Goal: Information Seeking & Learning: Compare options

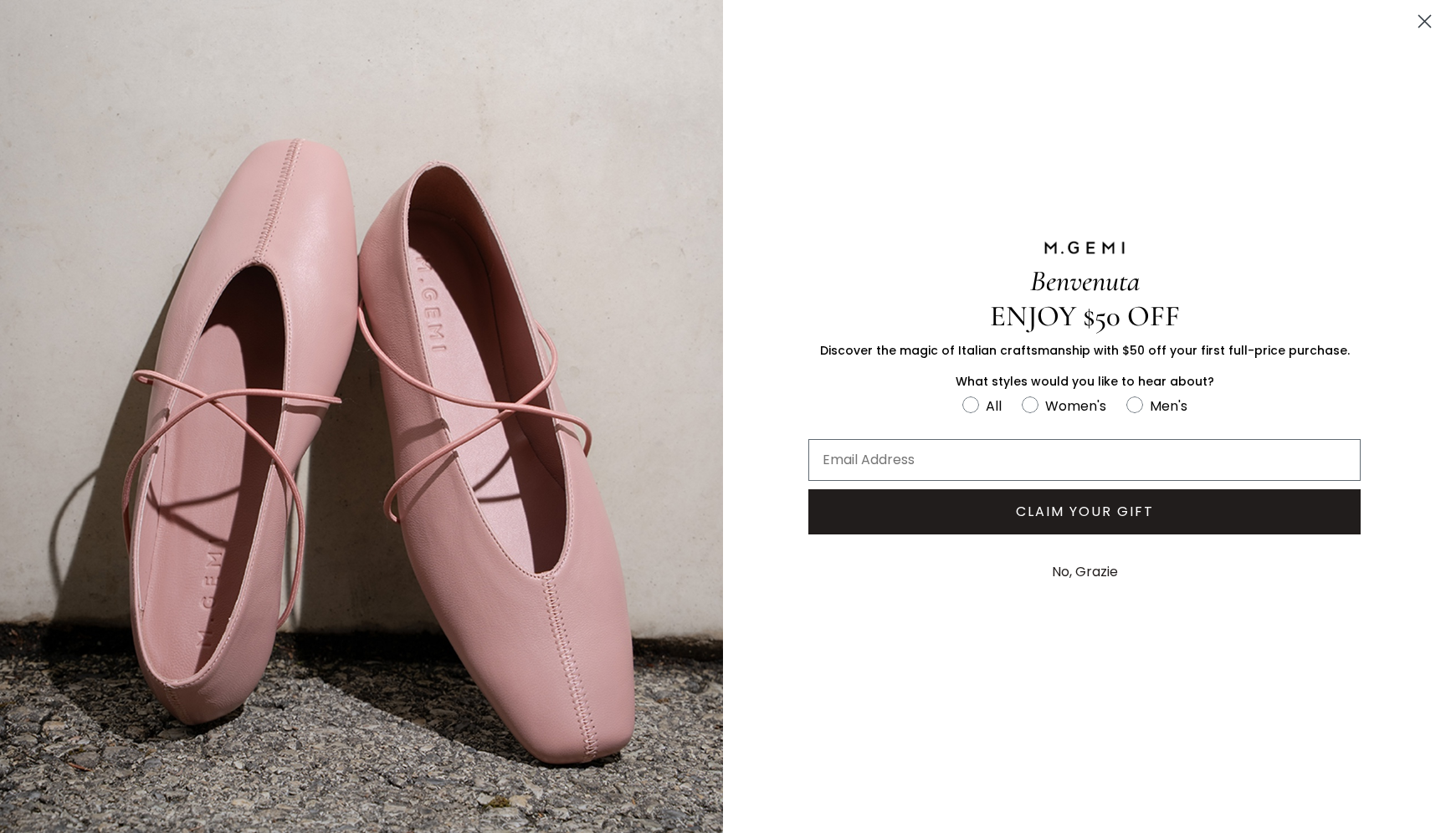
click at [1422, 28] on circle "Close dialog" at bounding box center [1425, 22] width 28 height 28
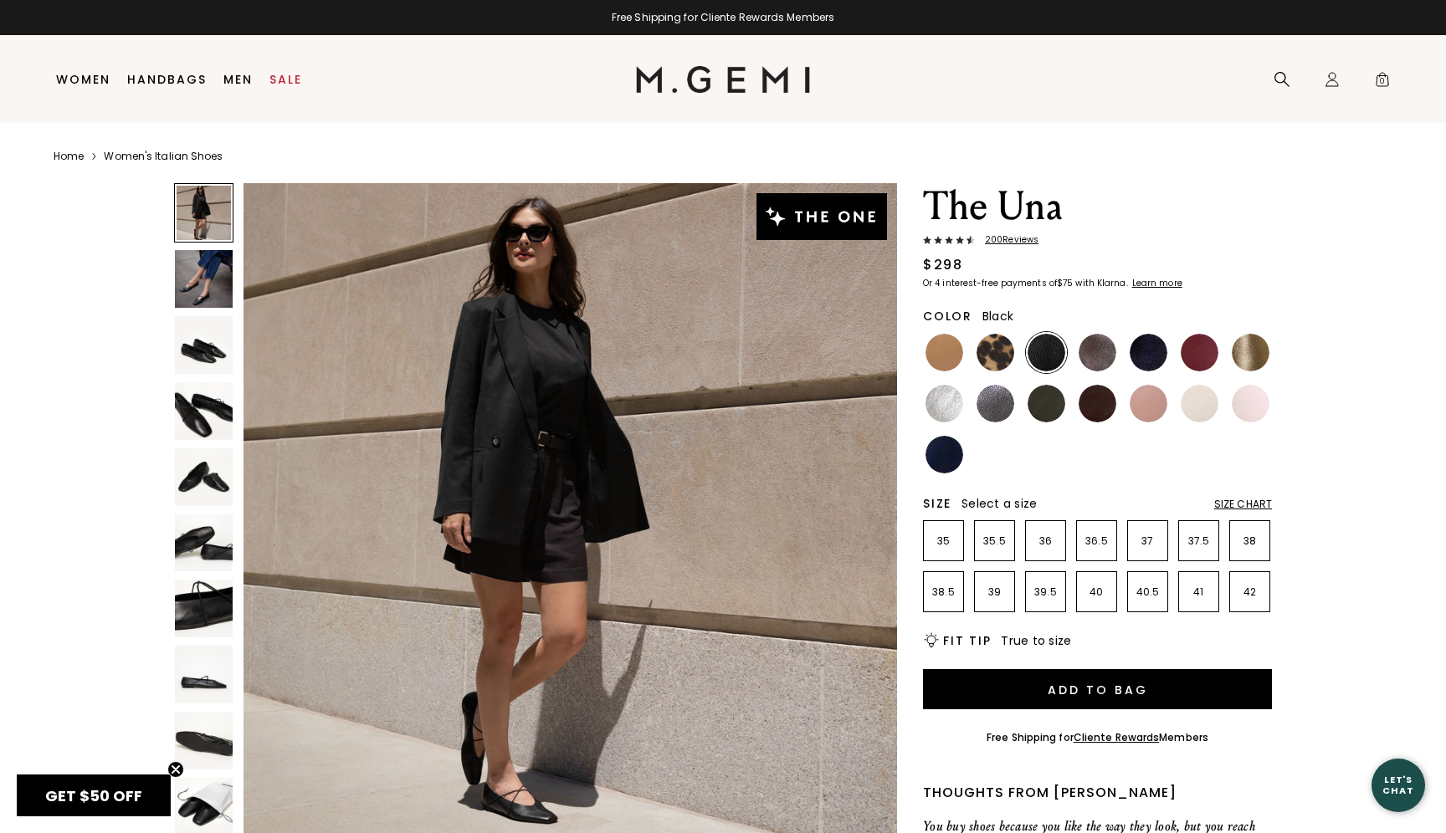
click at [219, 360] on img at bounding box center [204, 345] width 58 height 58
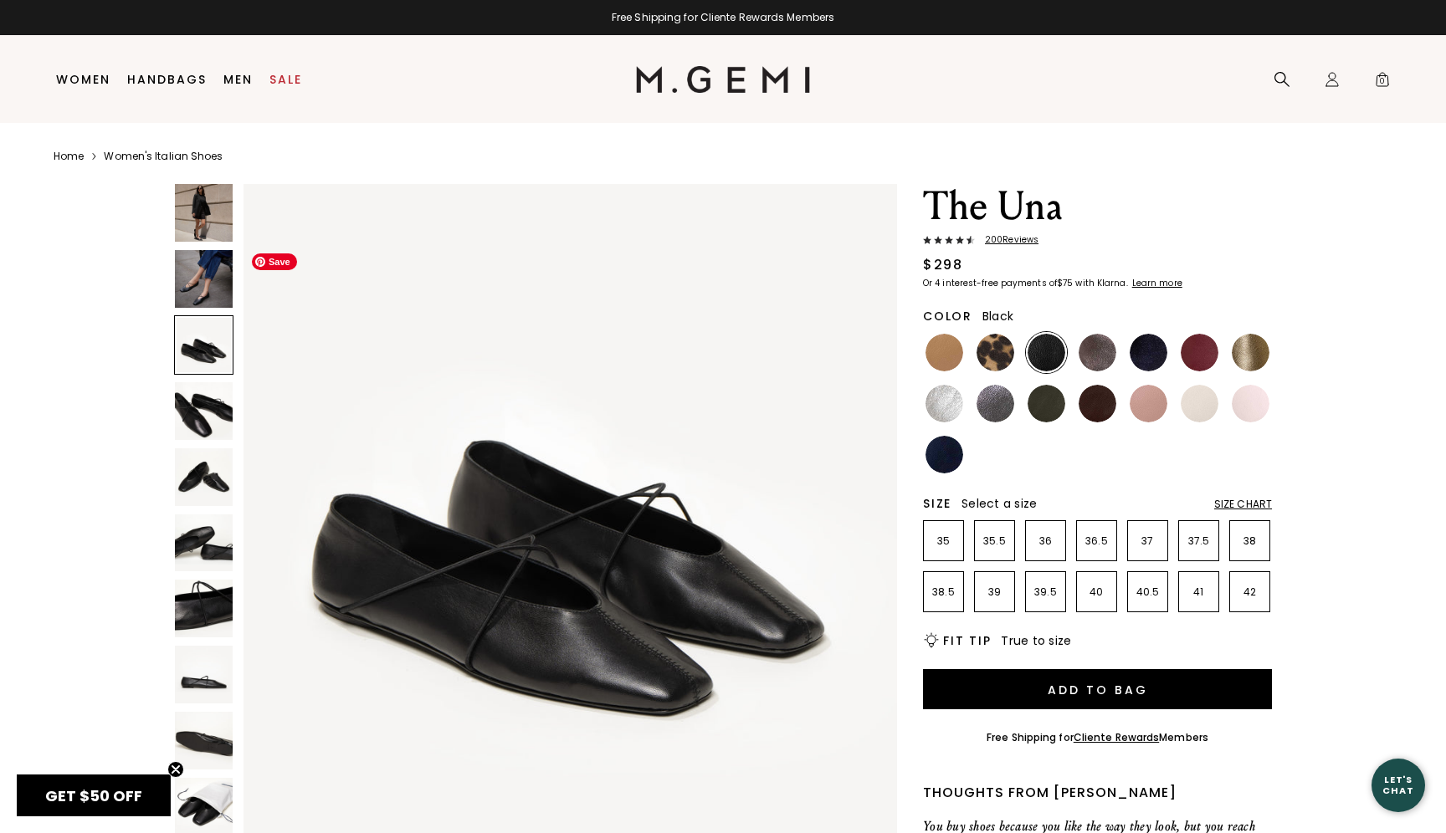
scroll to position [1340, 0]
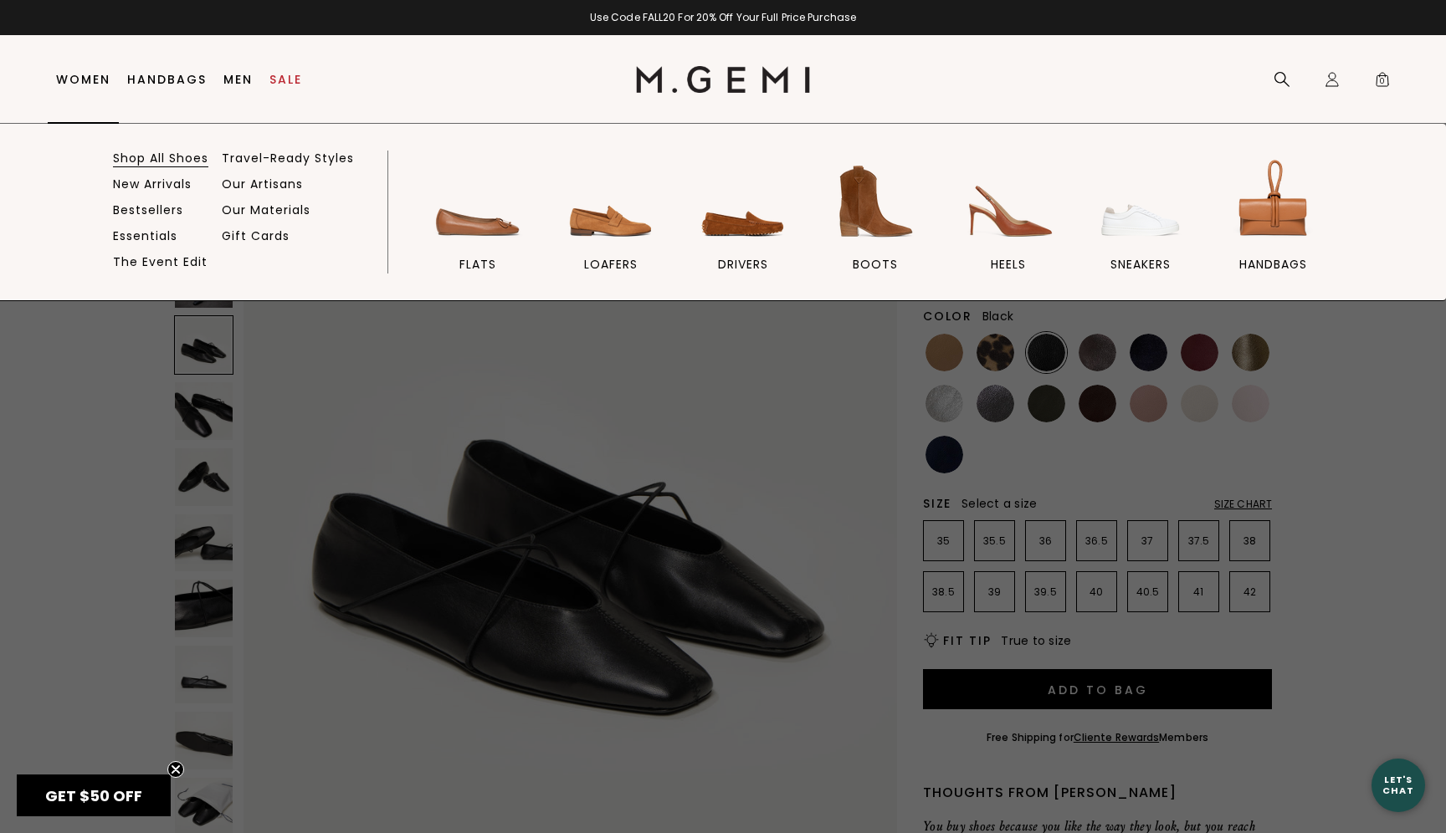
click at [170, 161] on link "Shop All Shoes" at bounding box center [160, 158] width 95 height 15
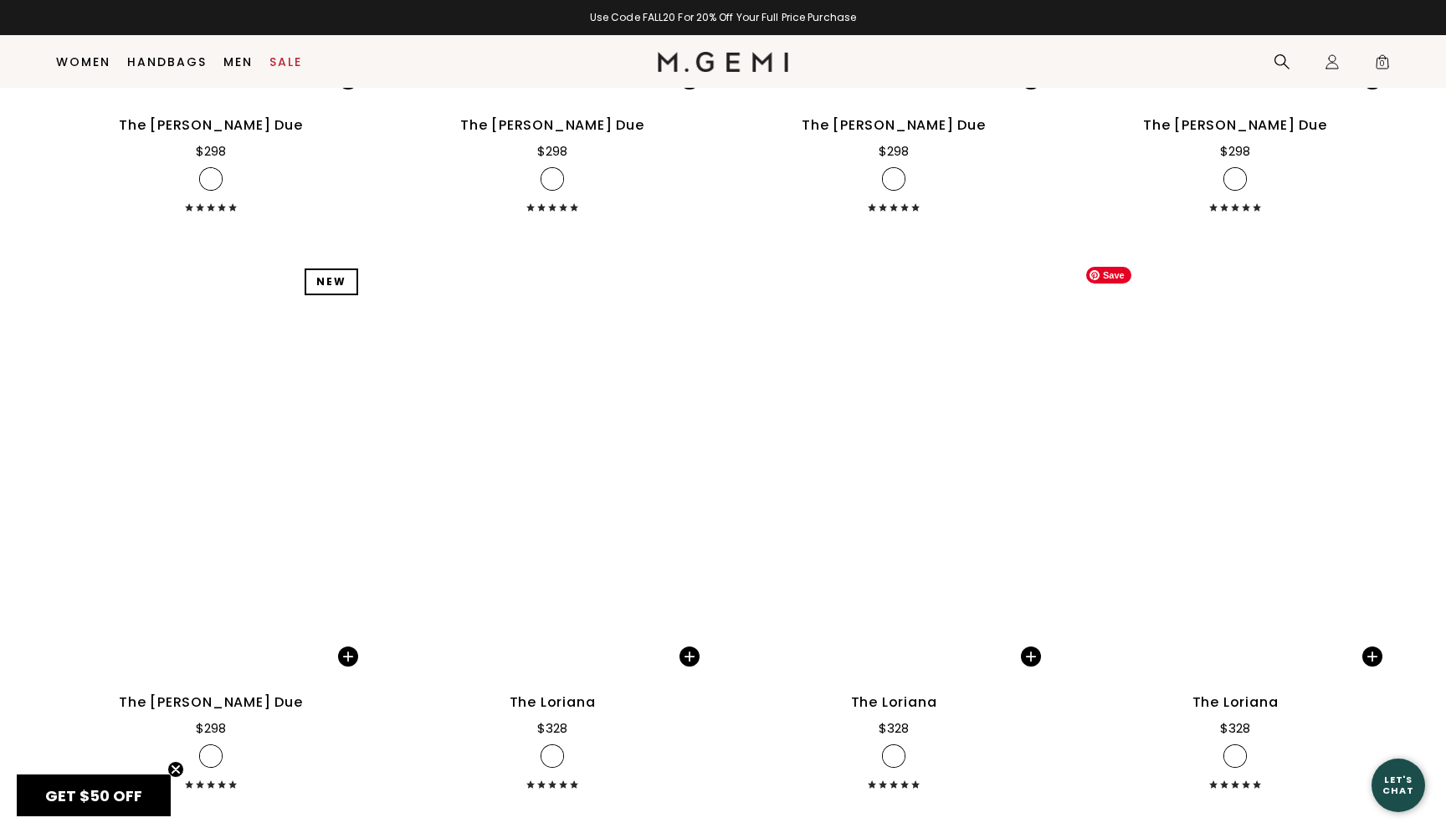
scroll to position [8322, 0]
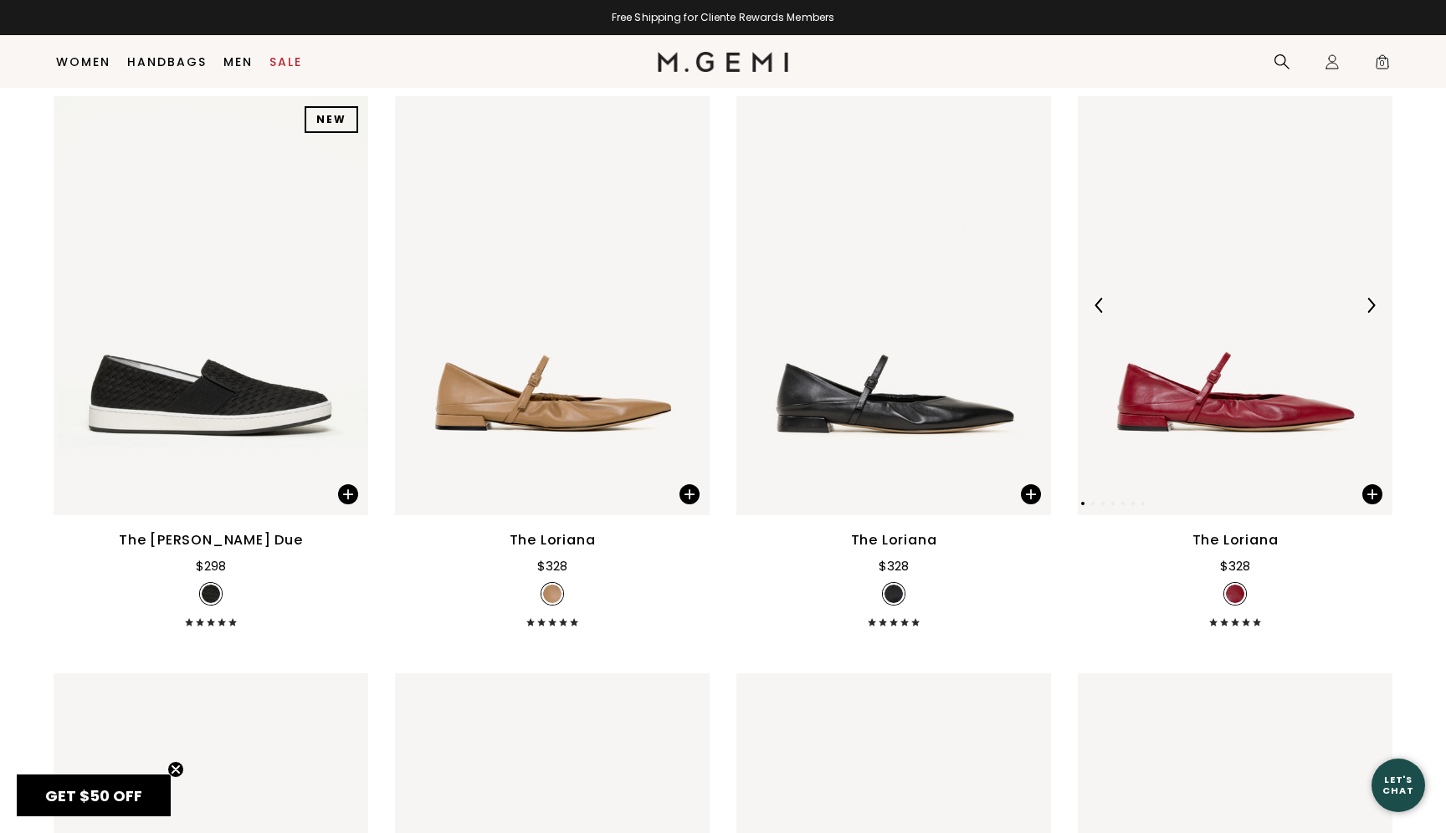
click at [1376, 313] on div at bounding box center [1370, 305] width 27 height 27
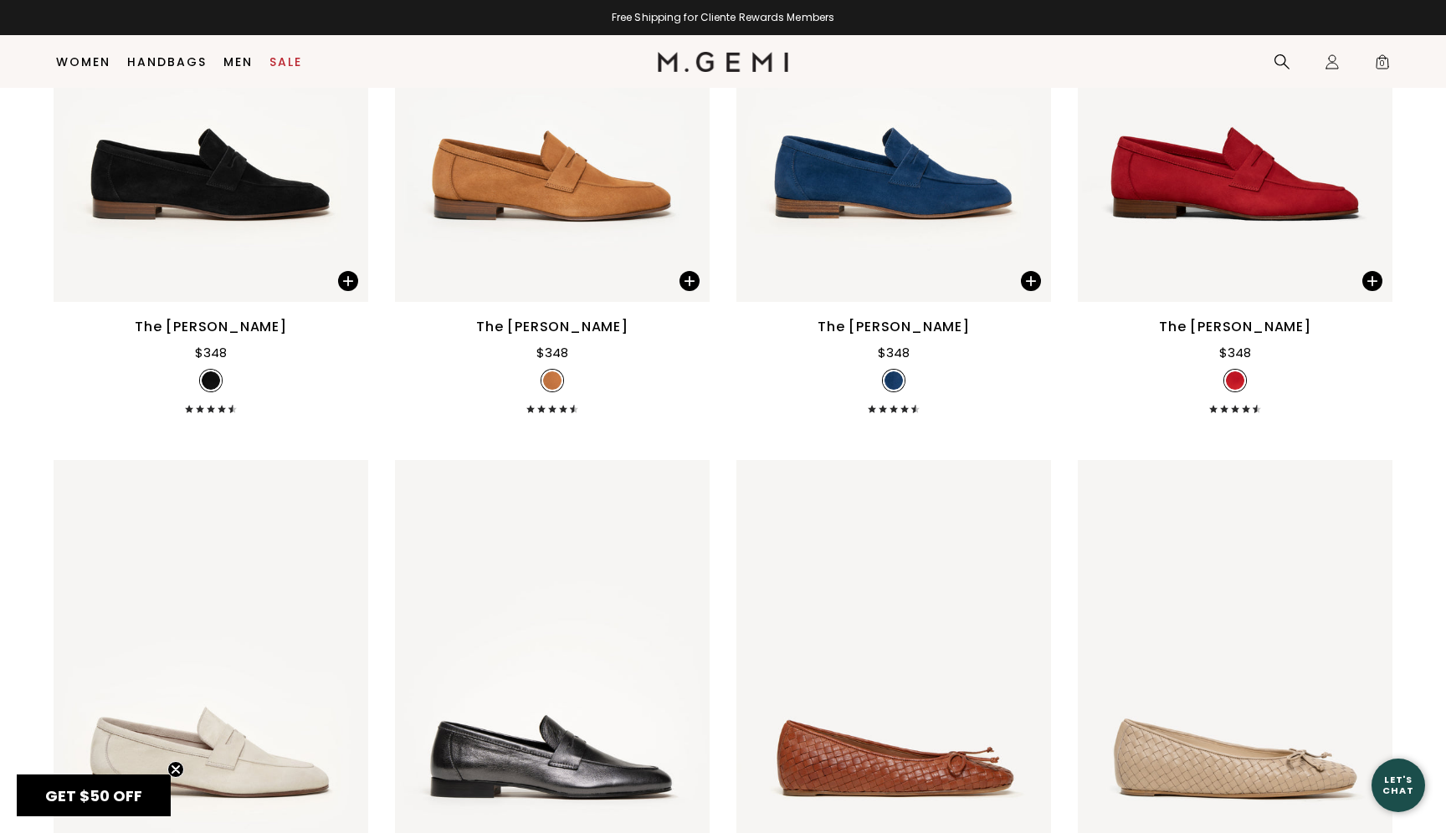
scroll to position [9079, 0]
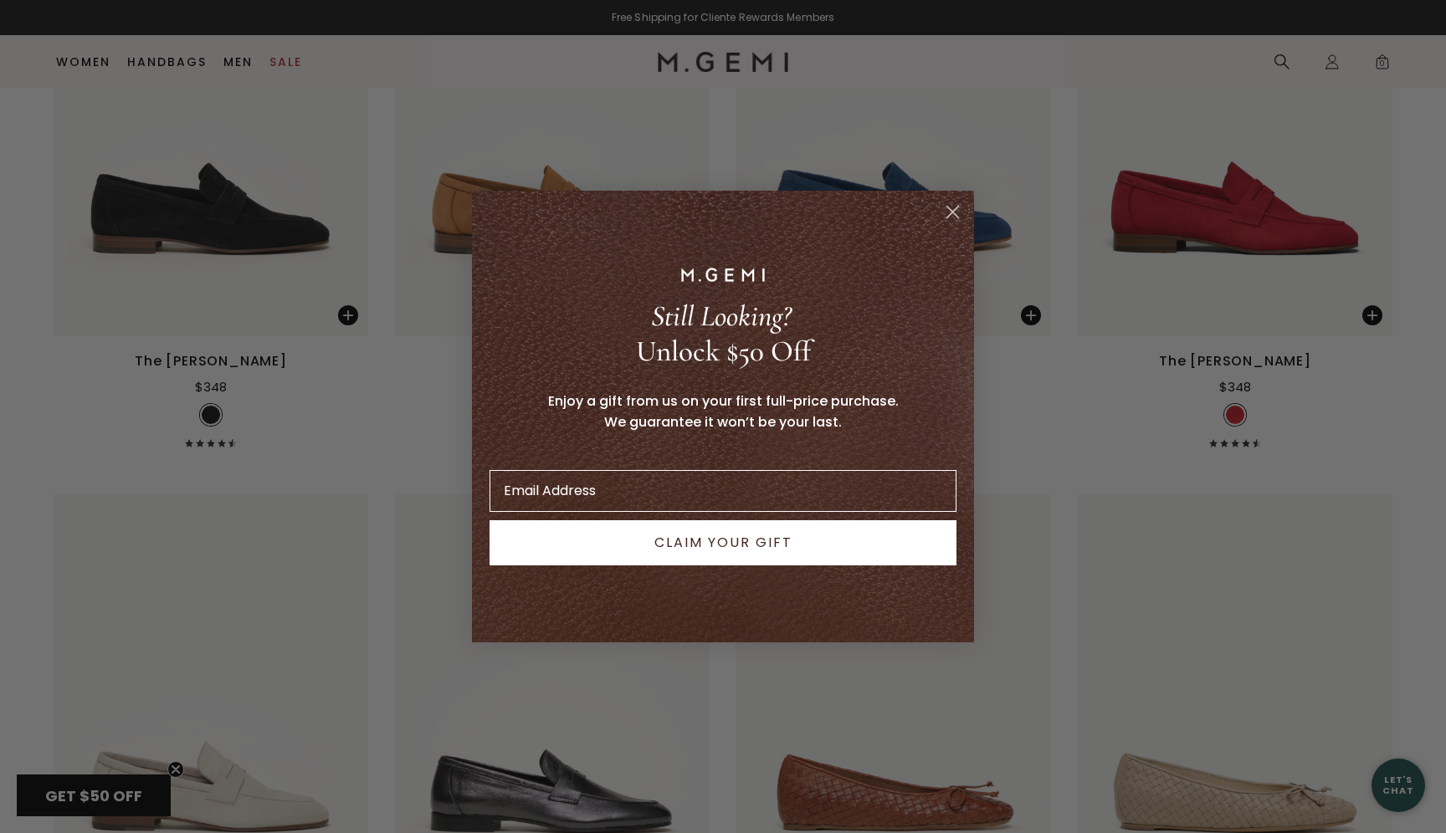
click at [955, 207] on circle "Close dialog" at bounding box center [953, 212] width 28 height 28
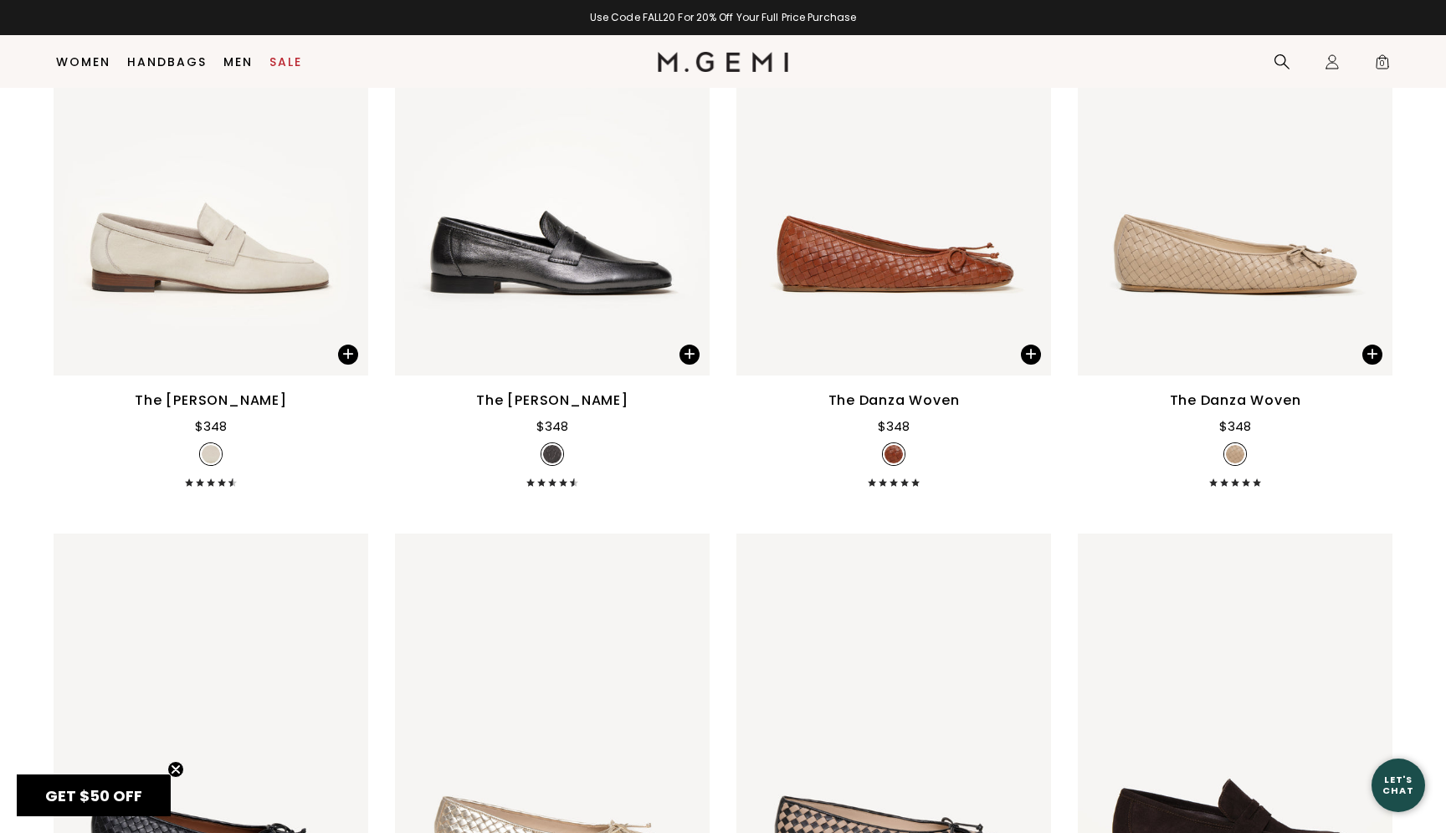
scroll to position [9610, 0]
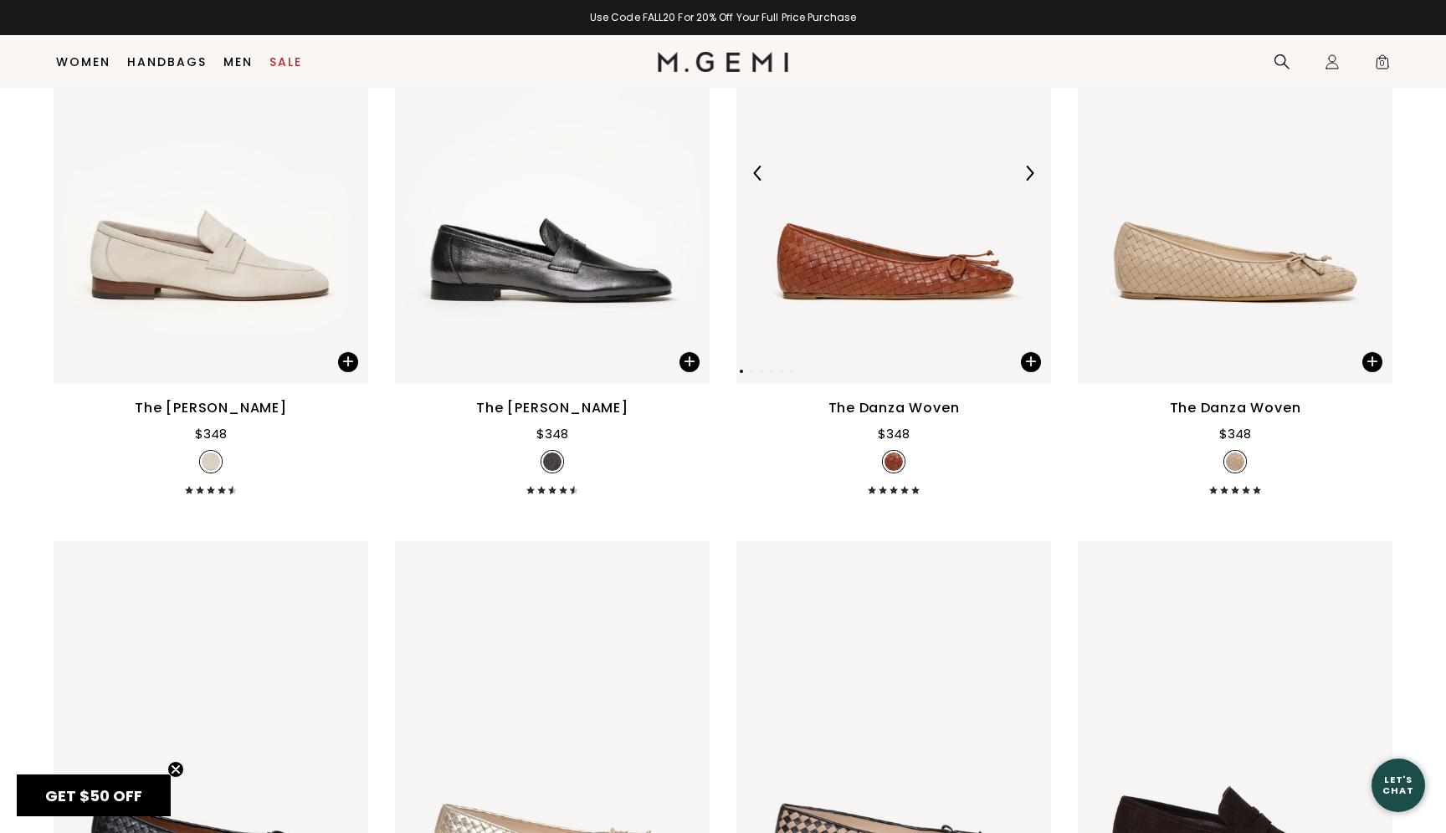
click at [1028, 183] on div at bounding box center [1029, 173] width 27 height 27
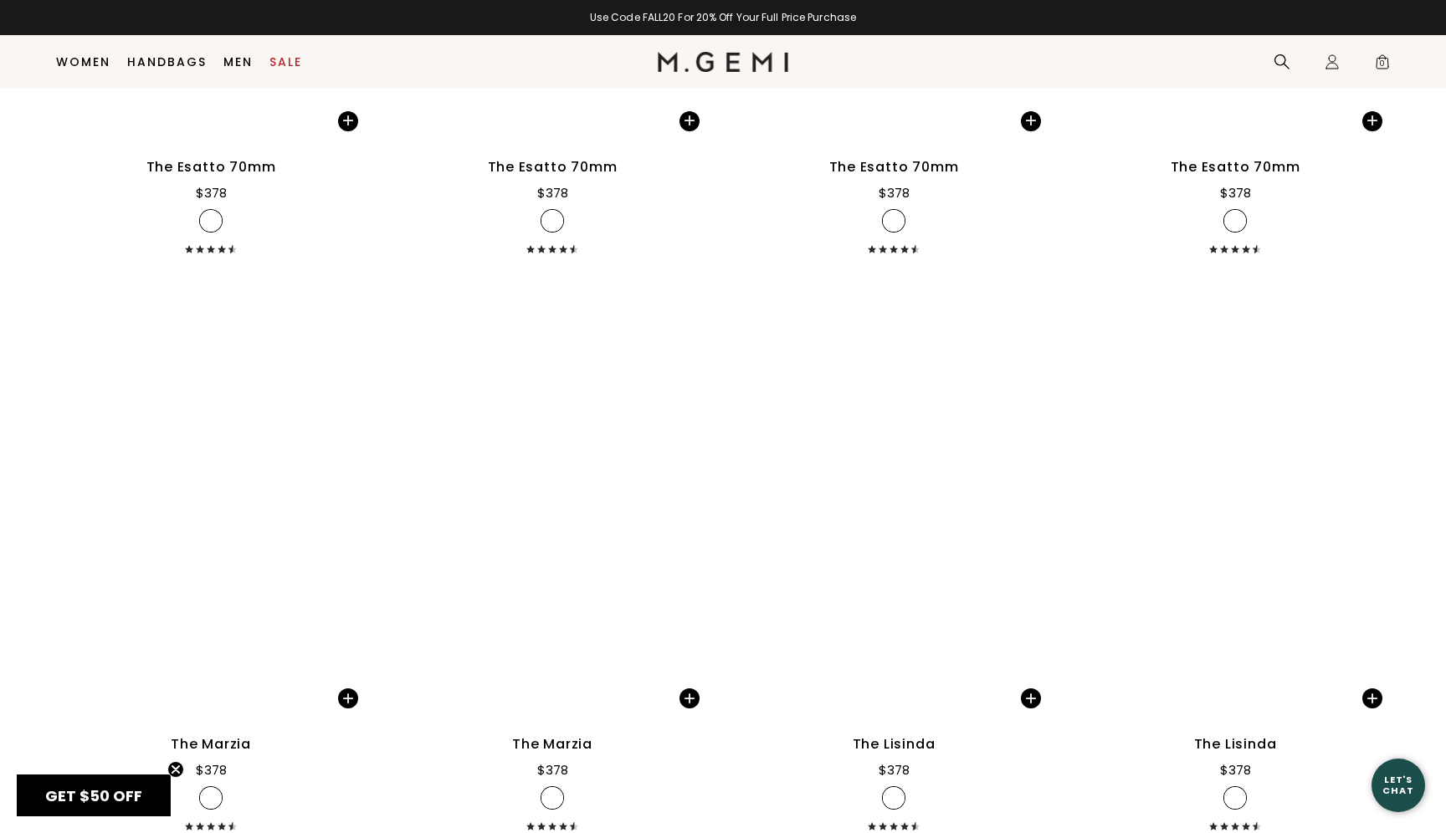
scroll to position [11815, 0]
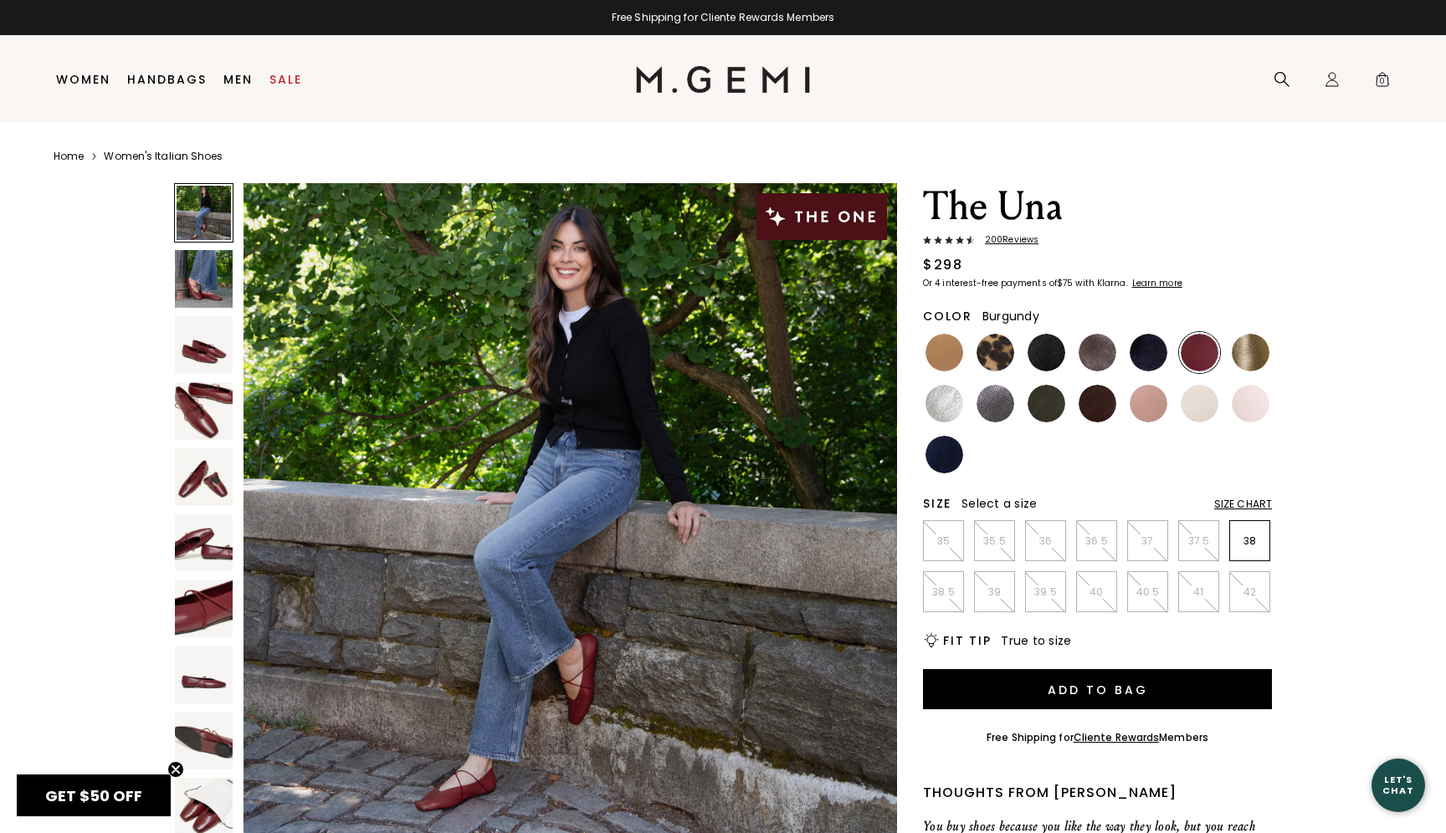
click at [194, 371] on img at bounding box center [204, 345] width 58 height 58
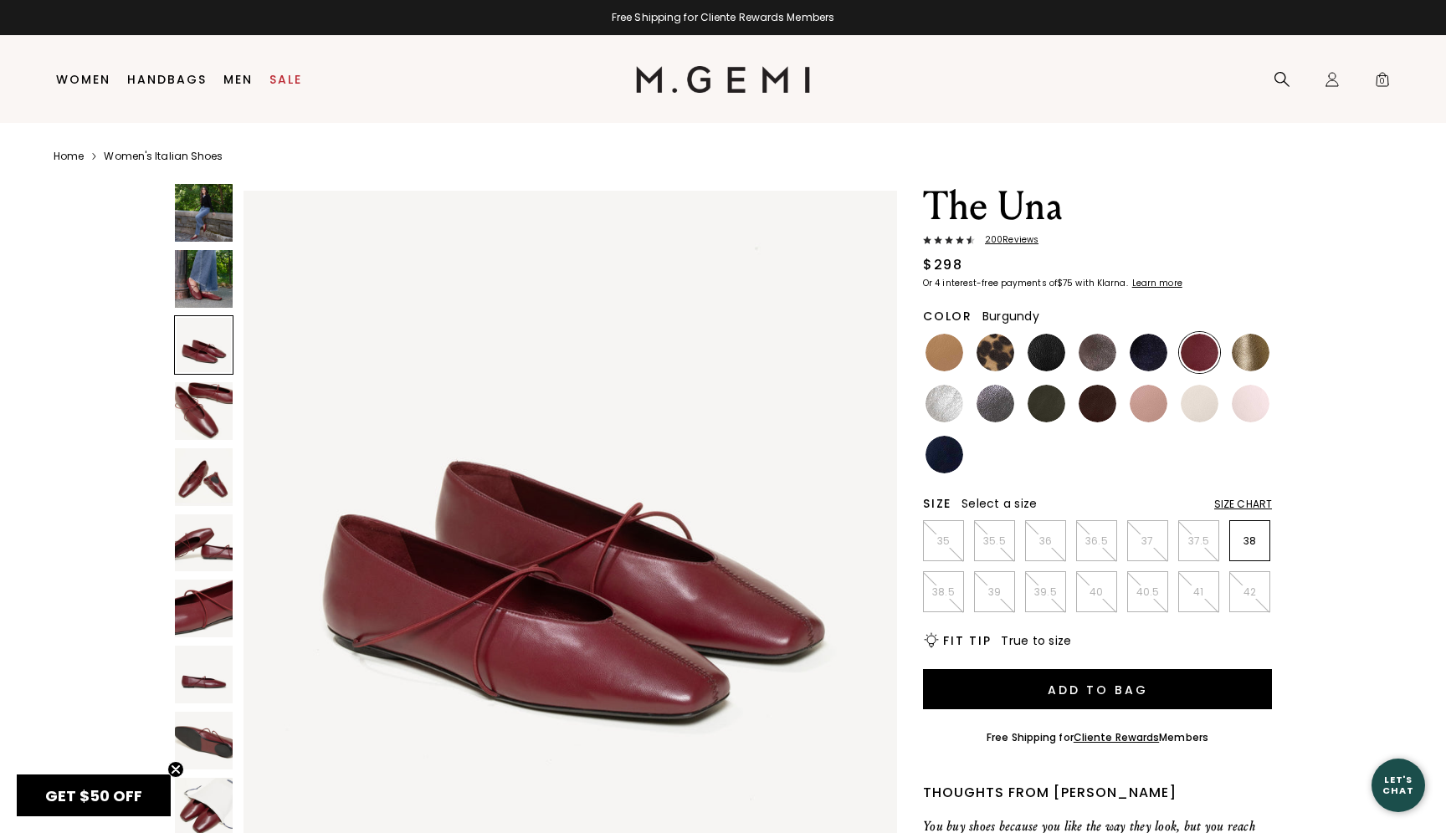
scroll to position [1340, 0]
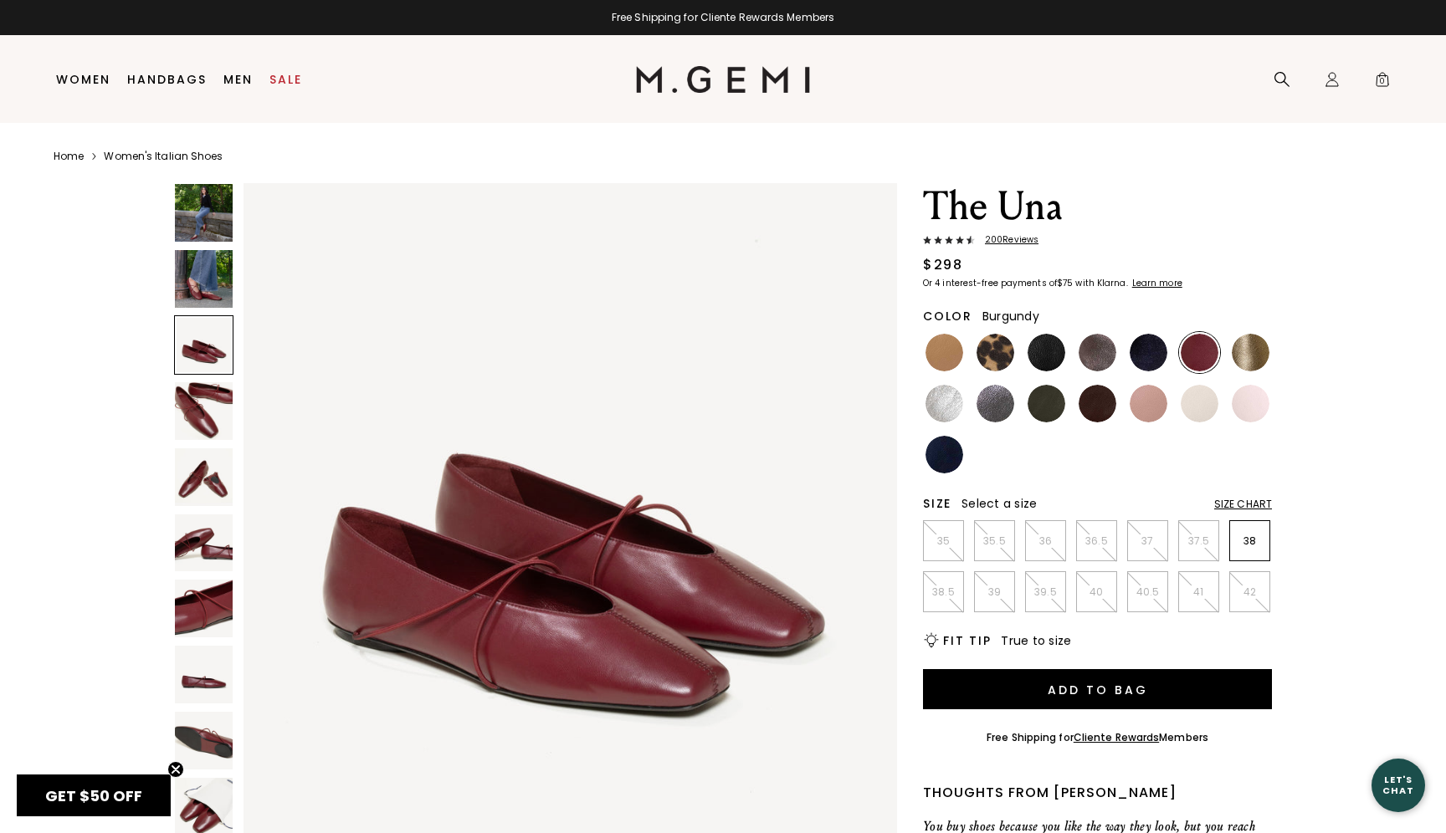
click at [223, 275] on img at bounding box center [204, 279] width 58 height 58
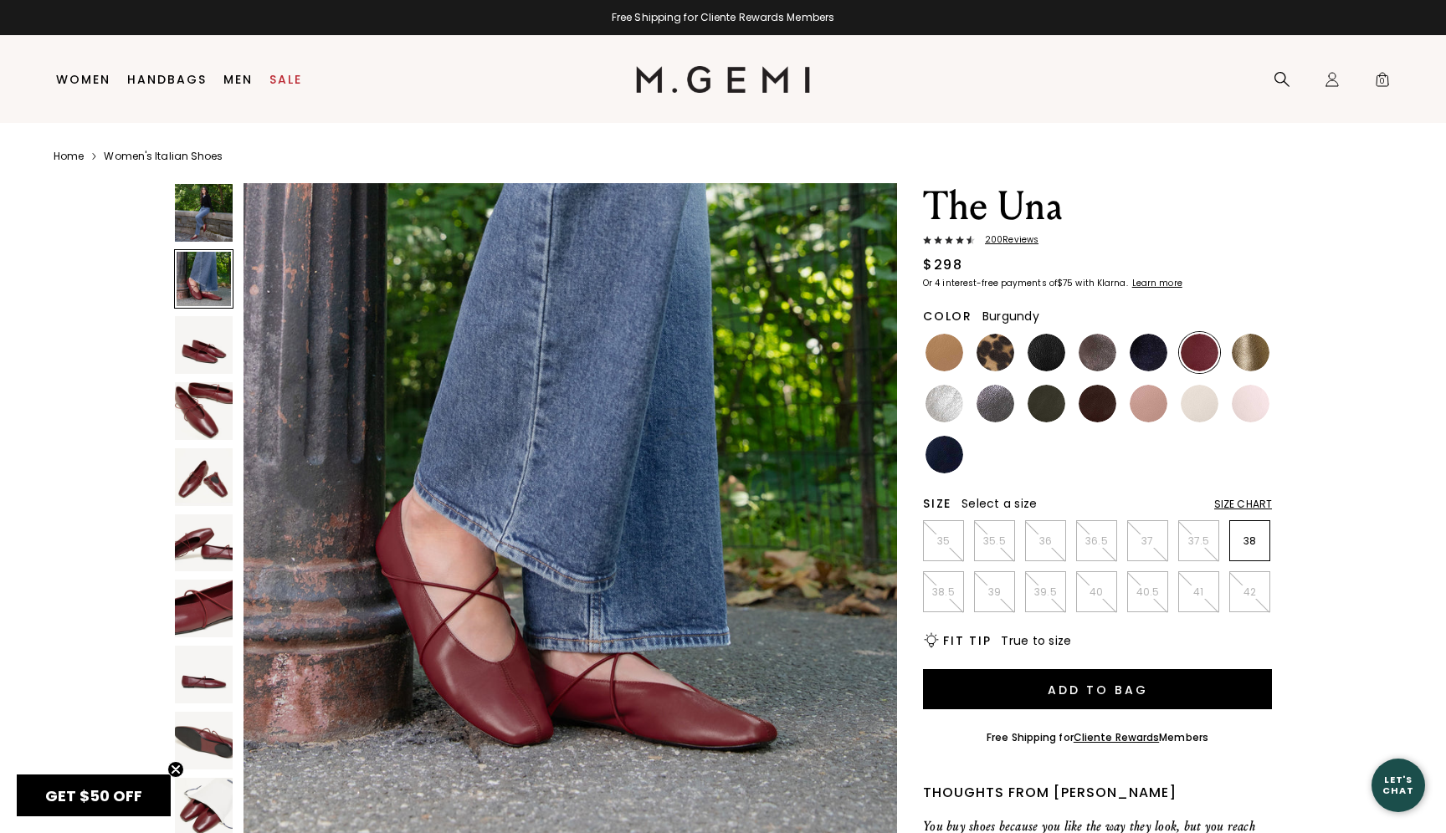
scroll to position [670, 0]
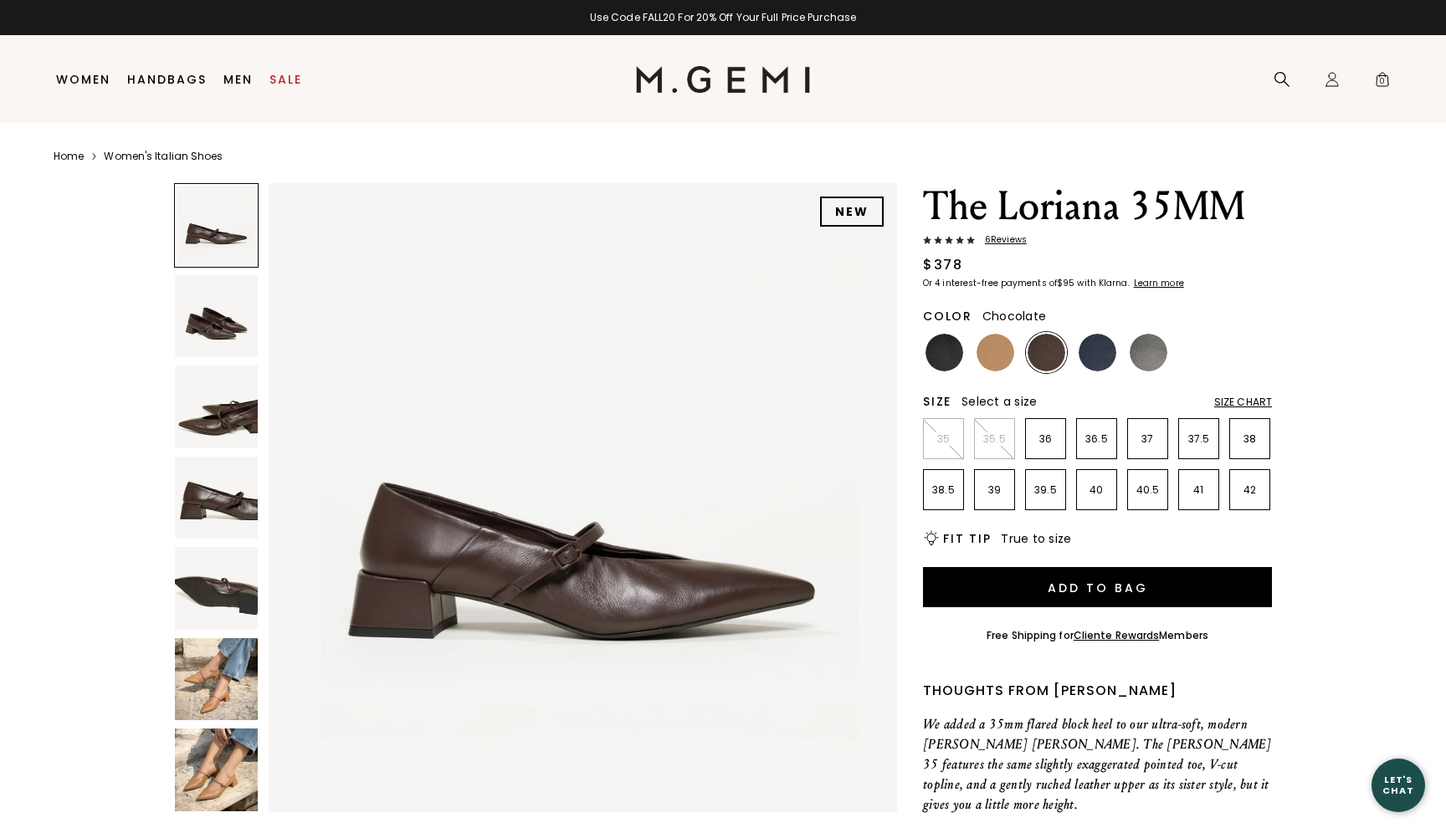
click at [207, 720] on img at bounding box center [216, 679] width 83 height 83
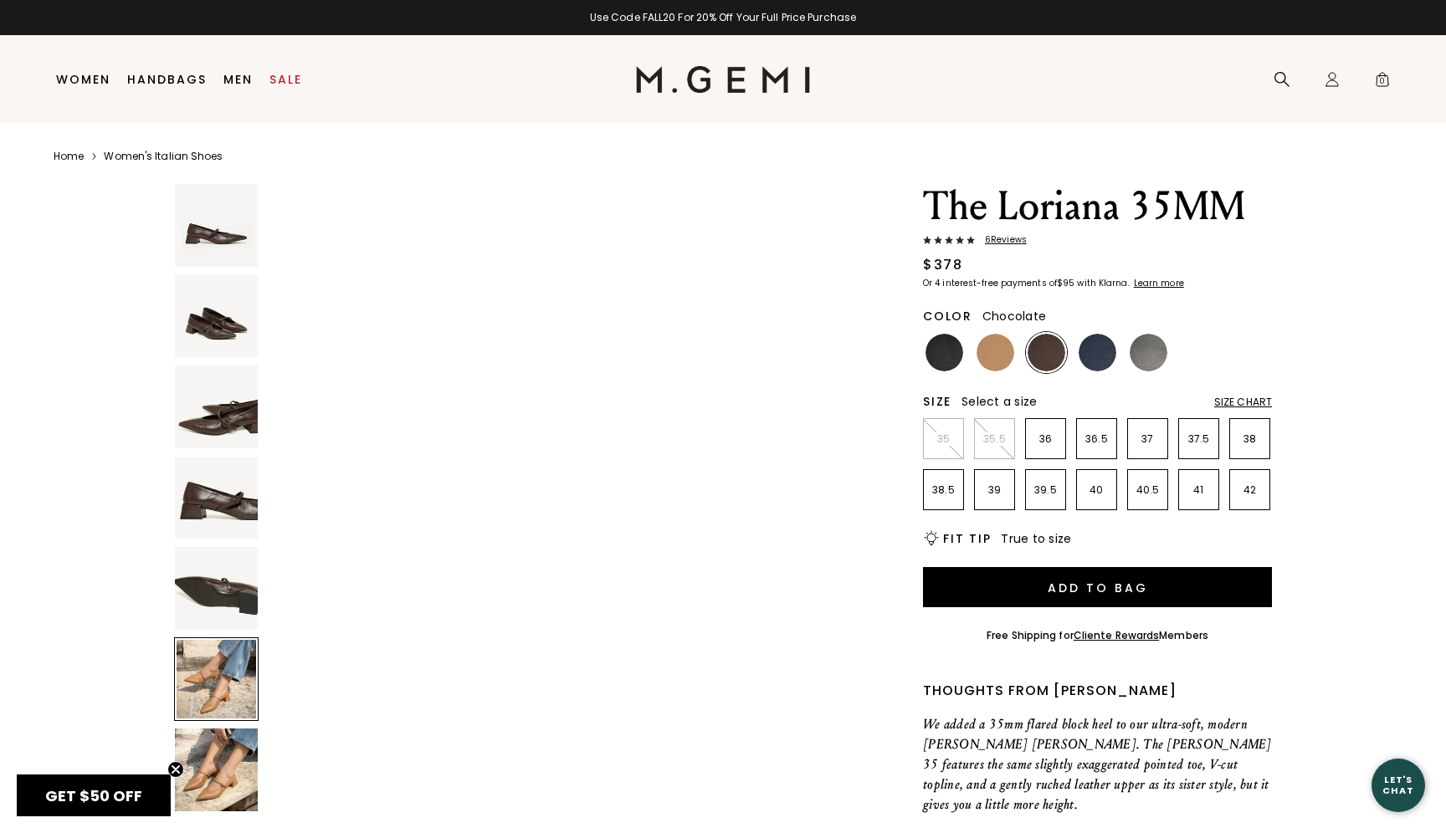
scroll to position [3228, 0]
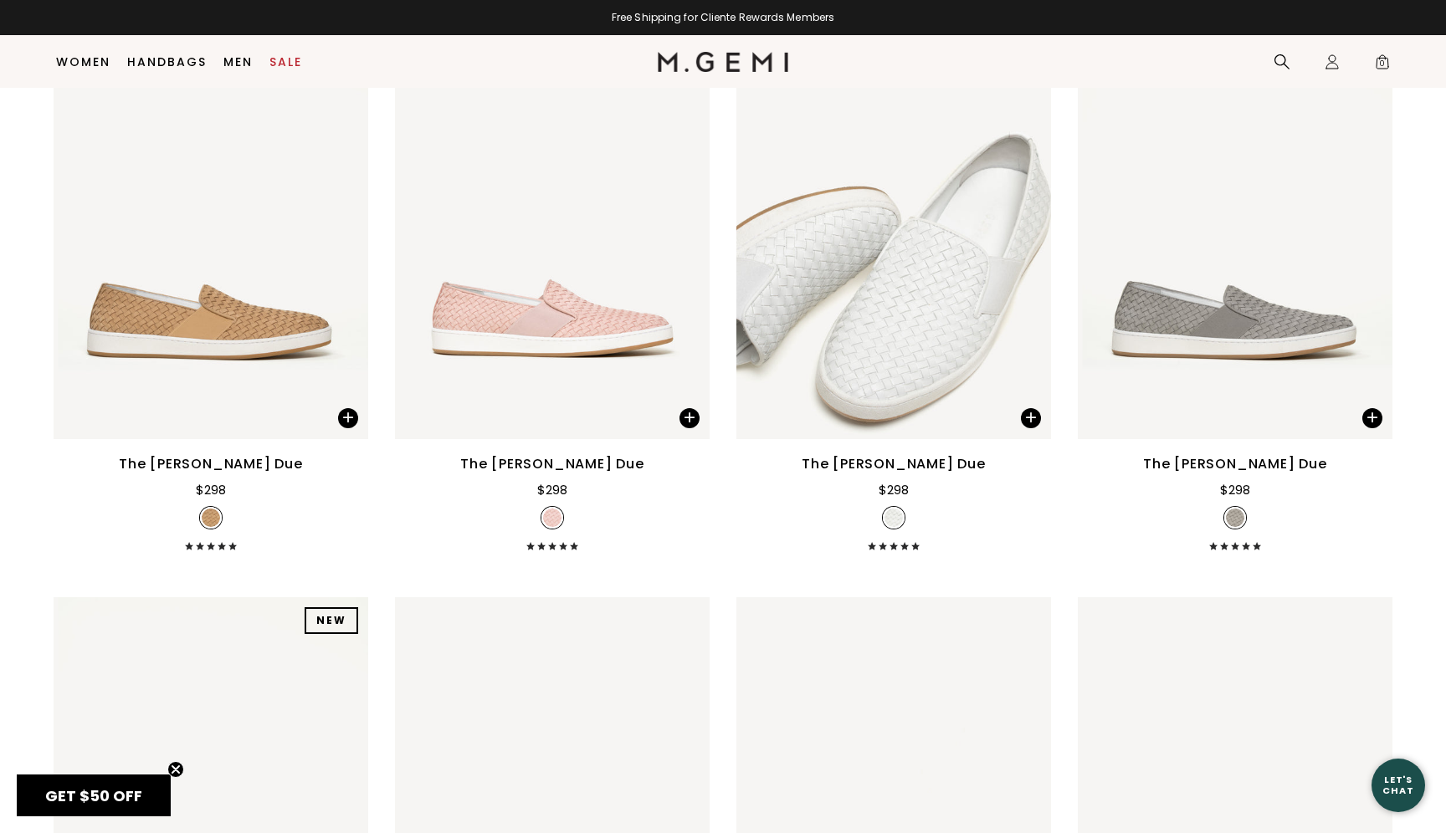
scroll to position [8005, 0]
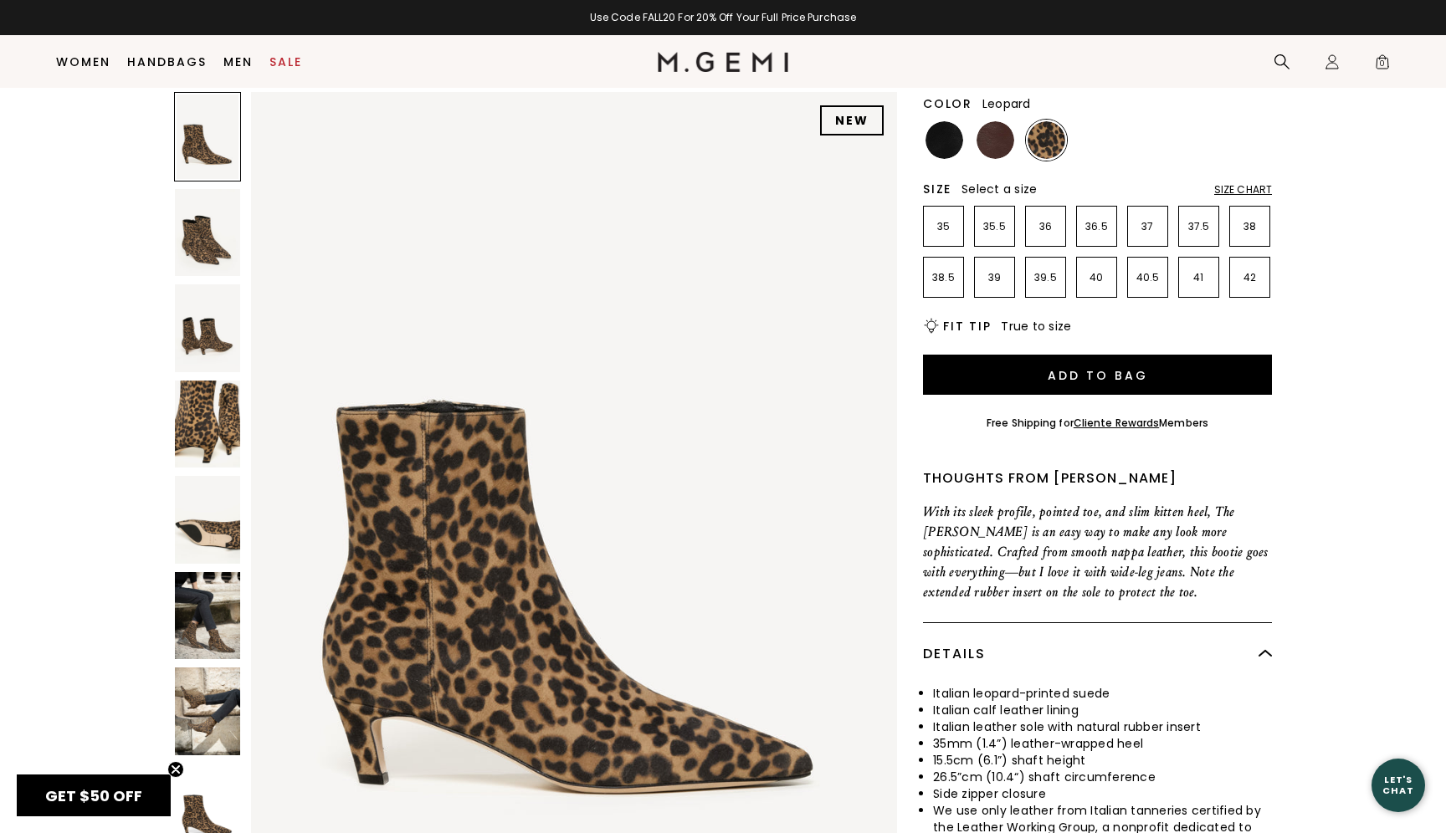
scroll to position [226, 0]
click at [214, 496] on img at bounding box center [207, 520] width 65 height 88
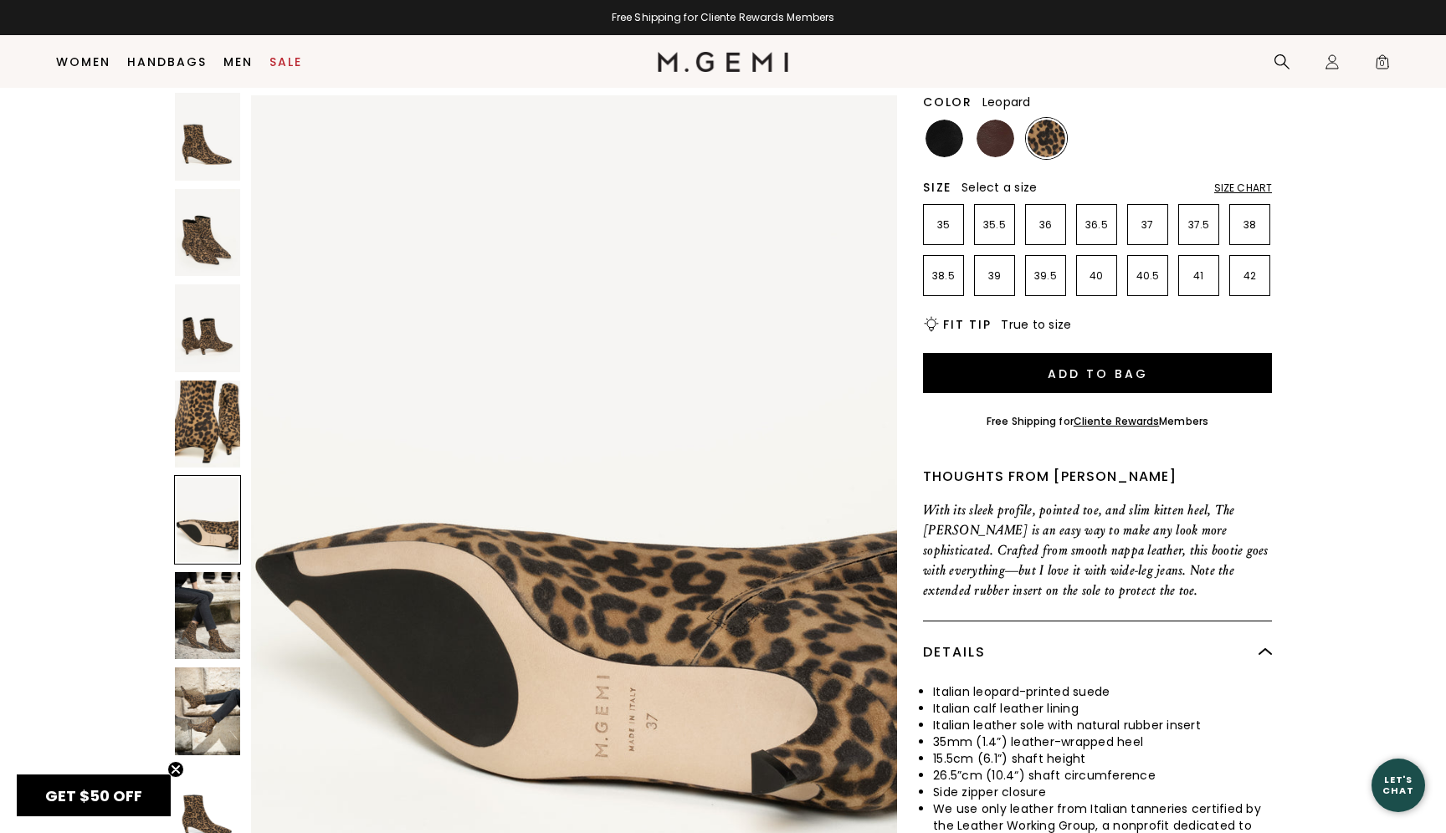
scroll to position [3510, 0]
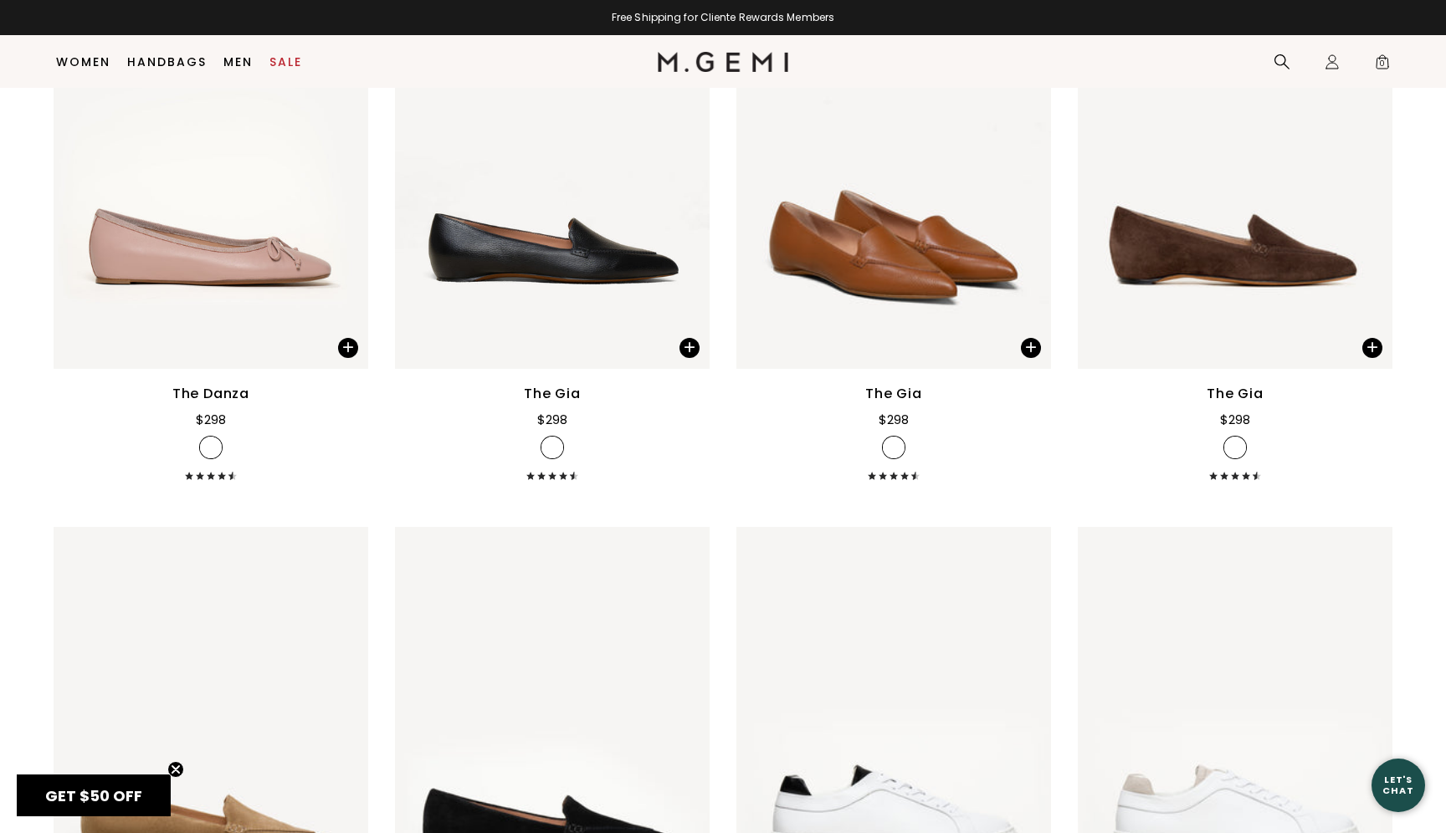
scroll to position [7186, 0]
